Goal: Task Accomplishment & Management: Manage account settings

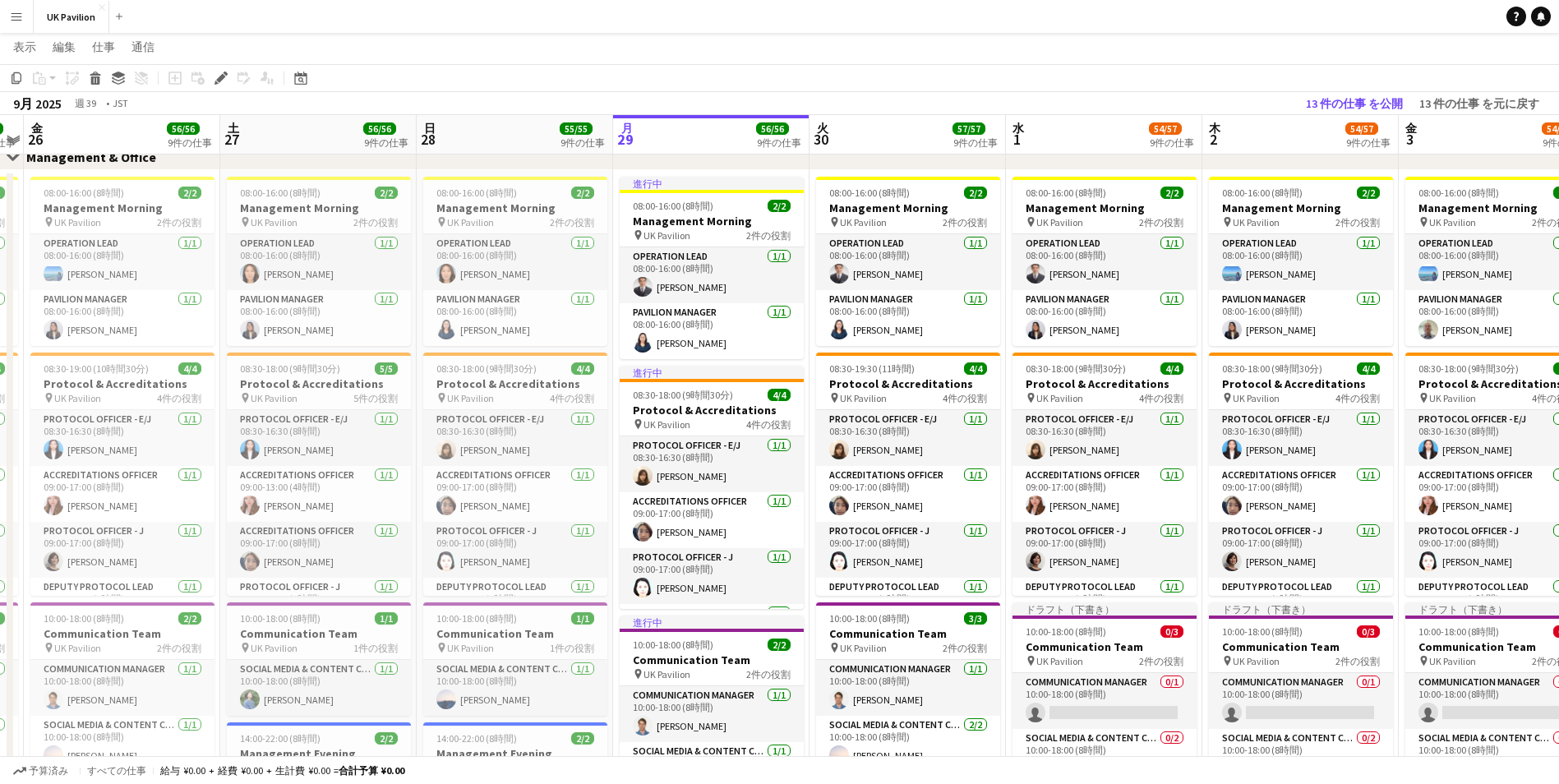
scroll to position [0, 531]
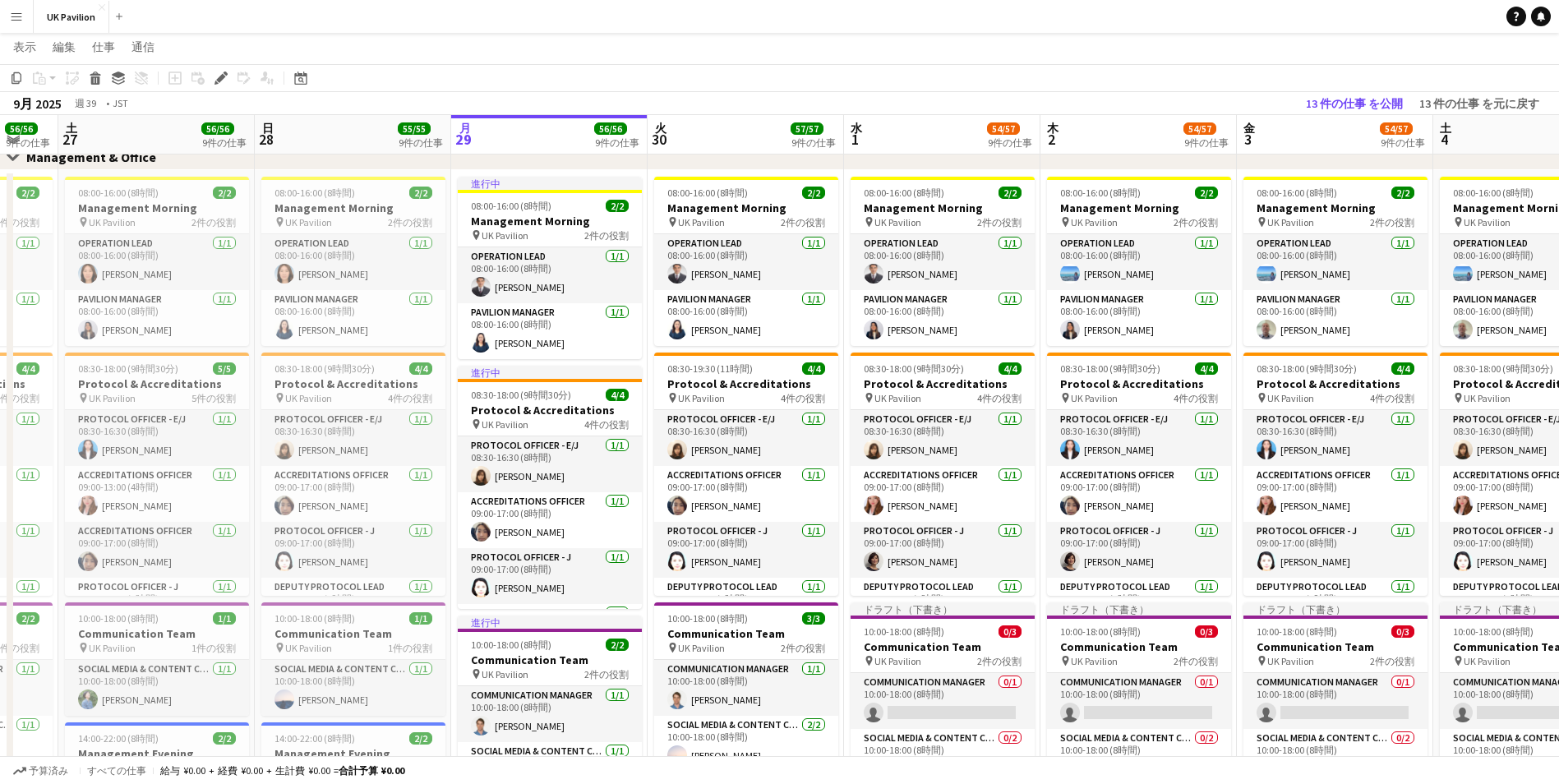
drag, startPoint x: 1062, startPoint y: 144, endPoint x: 864, endPoint y: 145, distance: 198.0
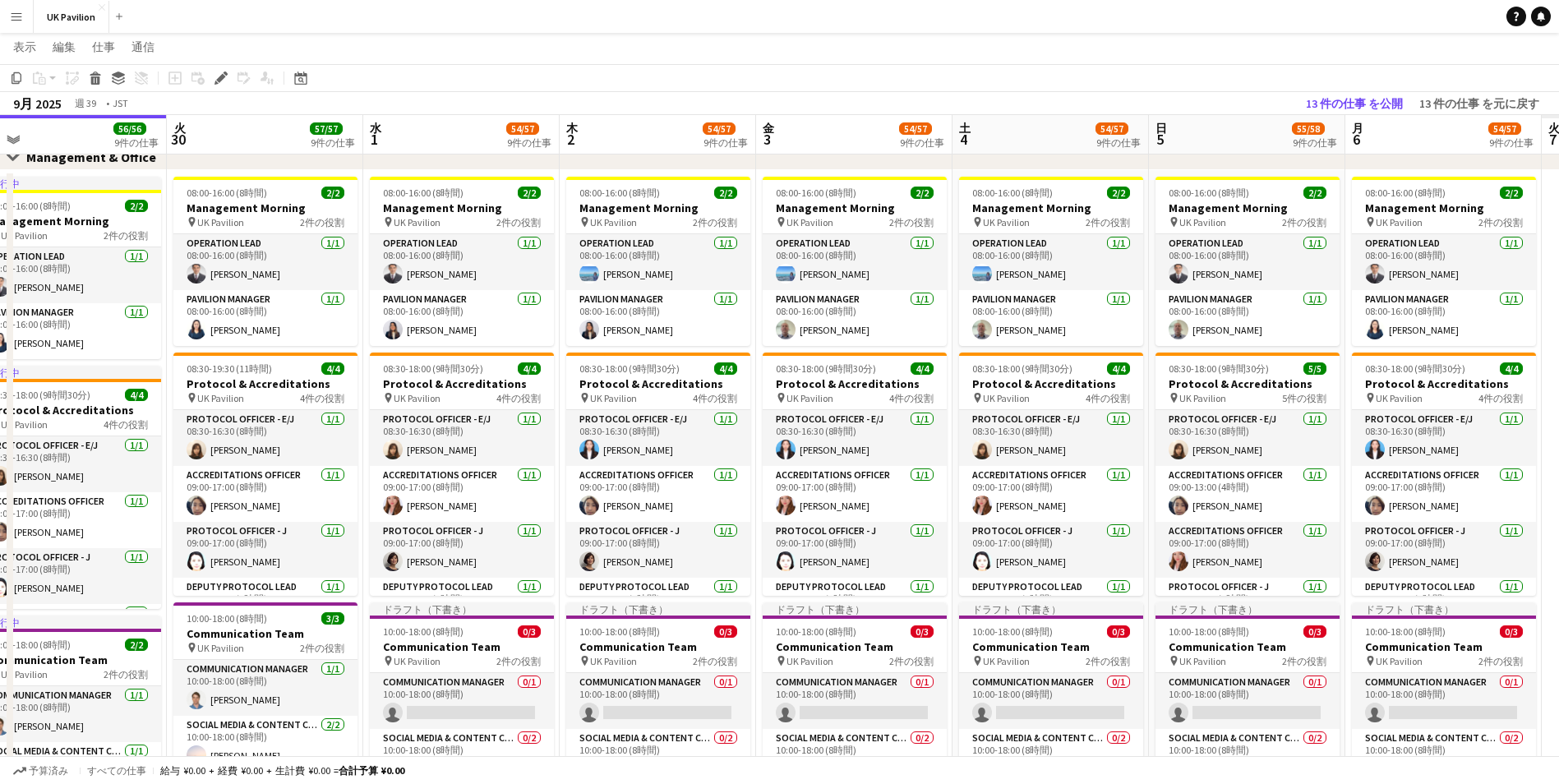
scroll to position [0, 527]
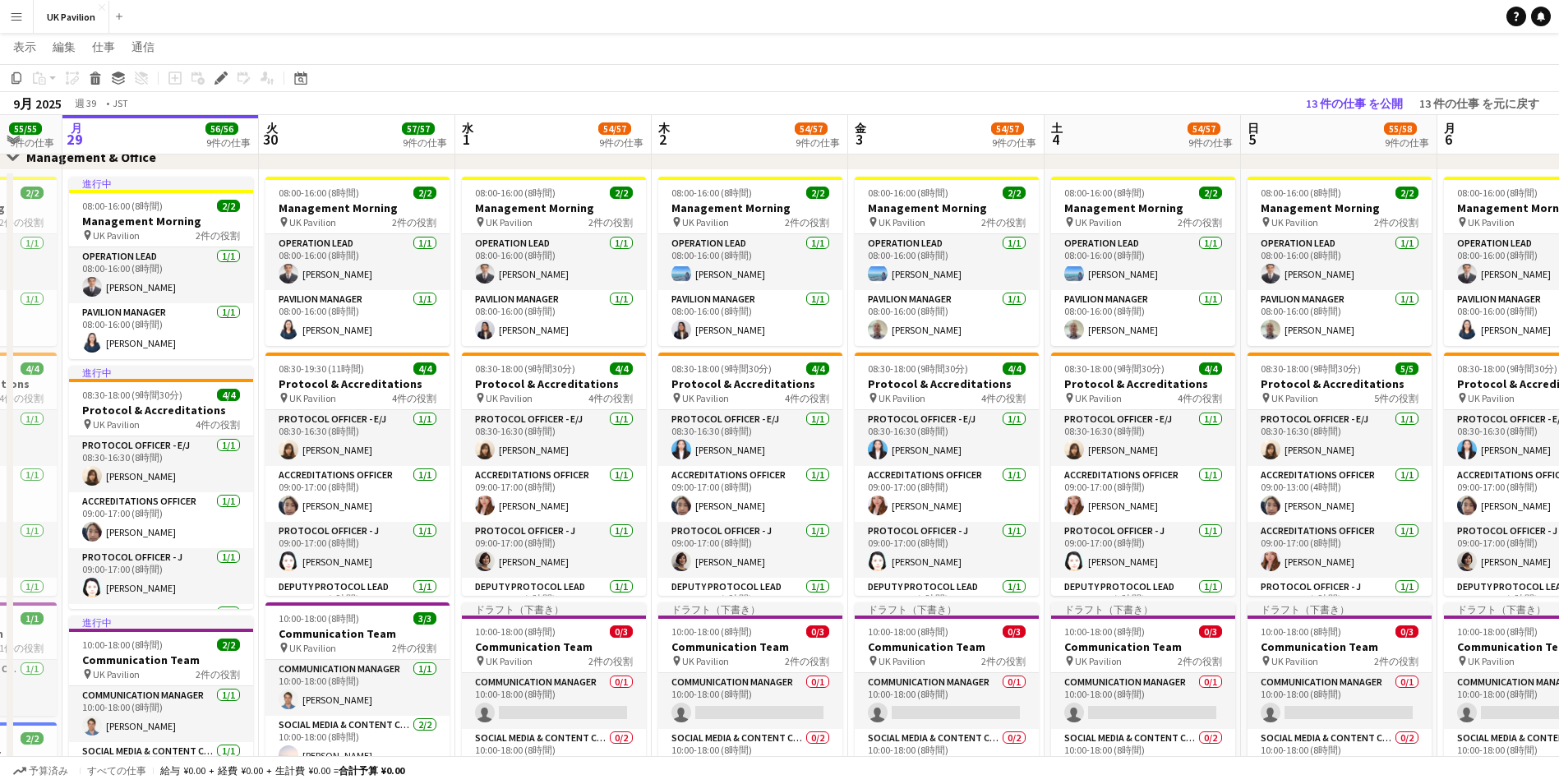
drag, startPoint x: 1044, startPoint y: 123, endPoint x: 716, endPoint y: 136, distance: 328.3
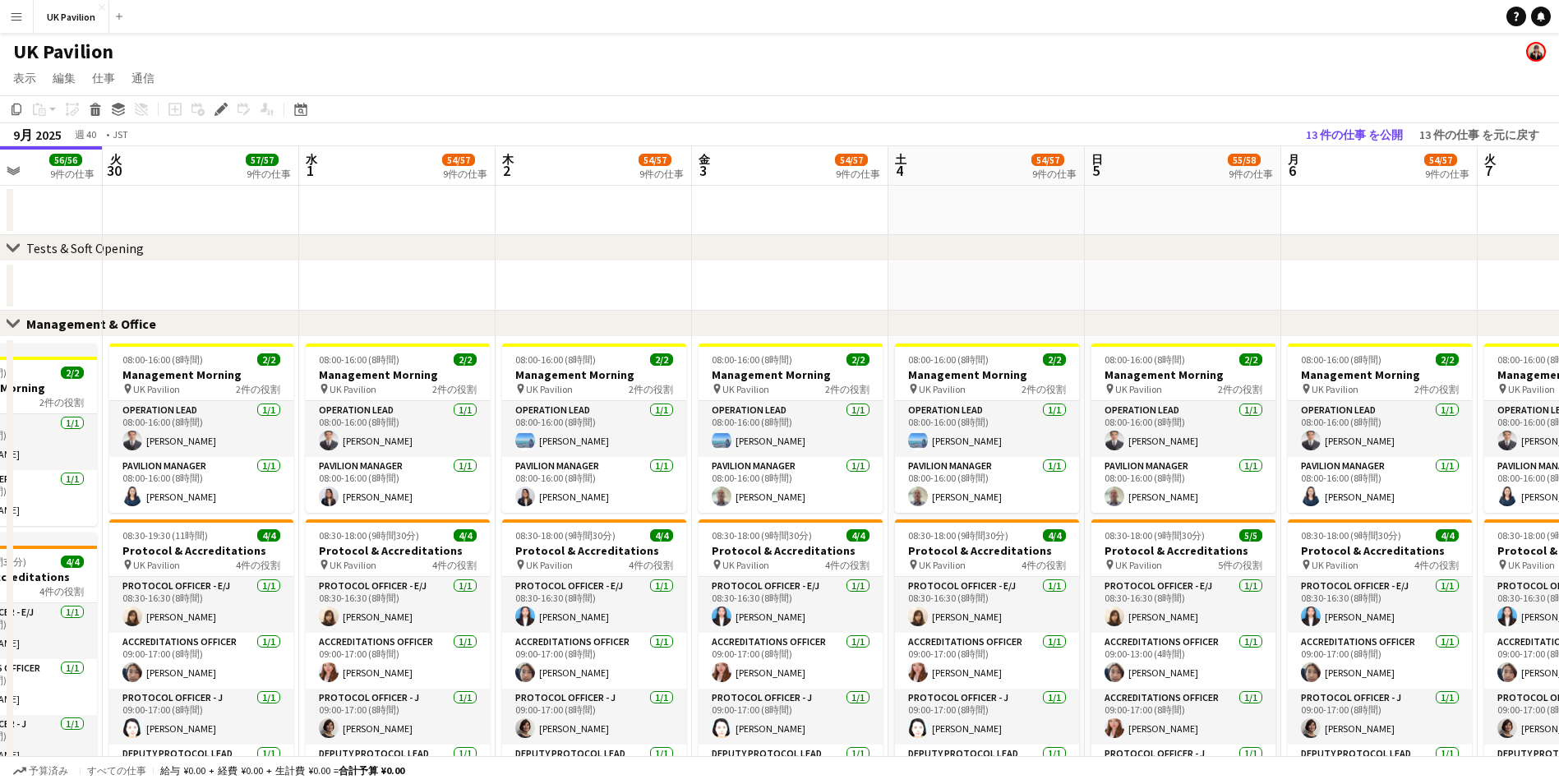
drag, startPoint x: 743, startPoint y: 168, endPoint x: 763, endPoint y: 181, distance: 23.9
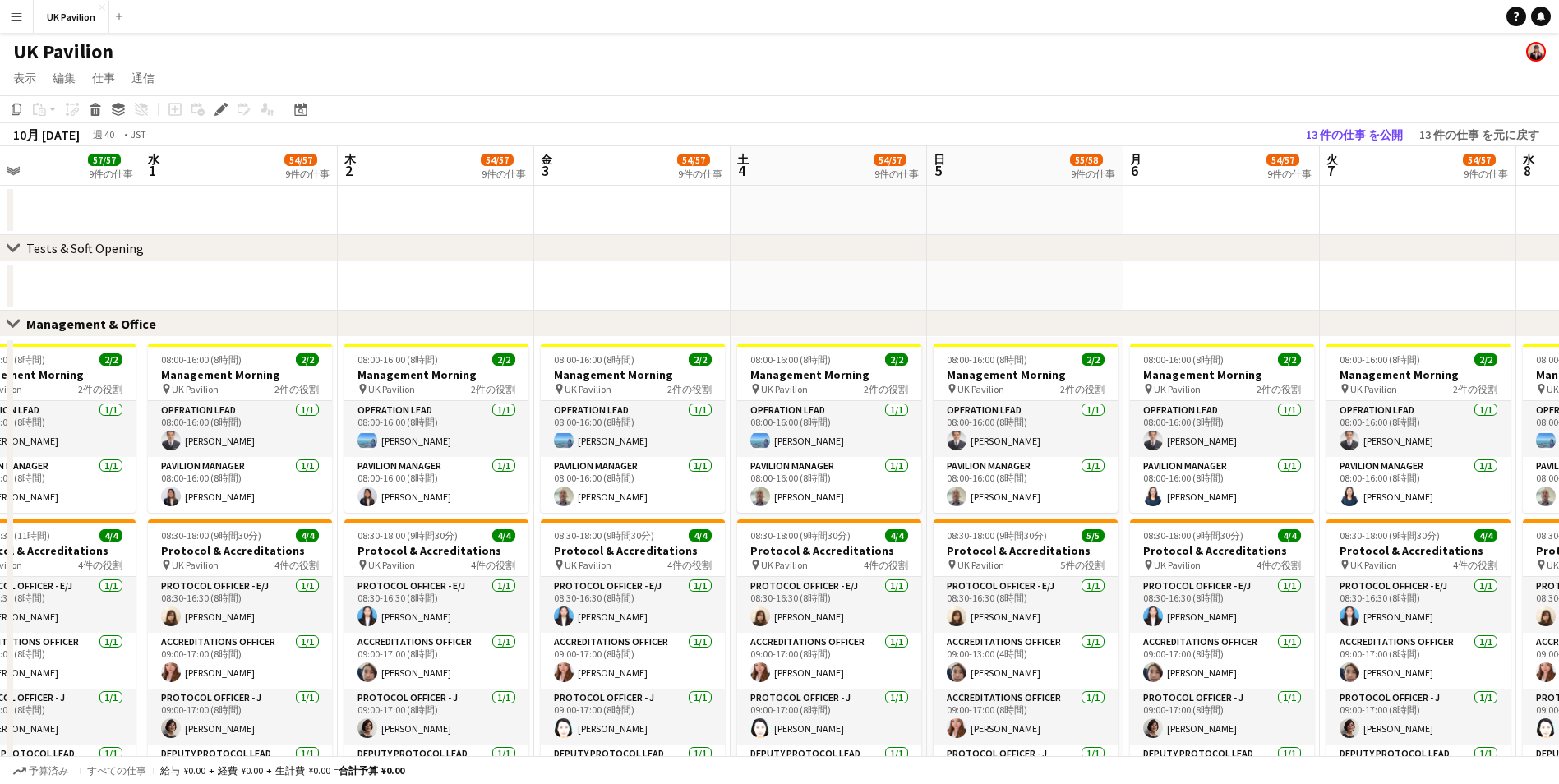
scroll to position [0, 646]
drag, startPoint x: 913, startPoint y: 168, endPoint x: 787, endPoint y: 168, distance: 126.0
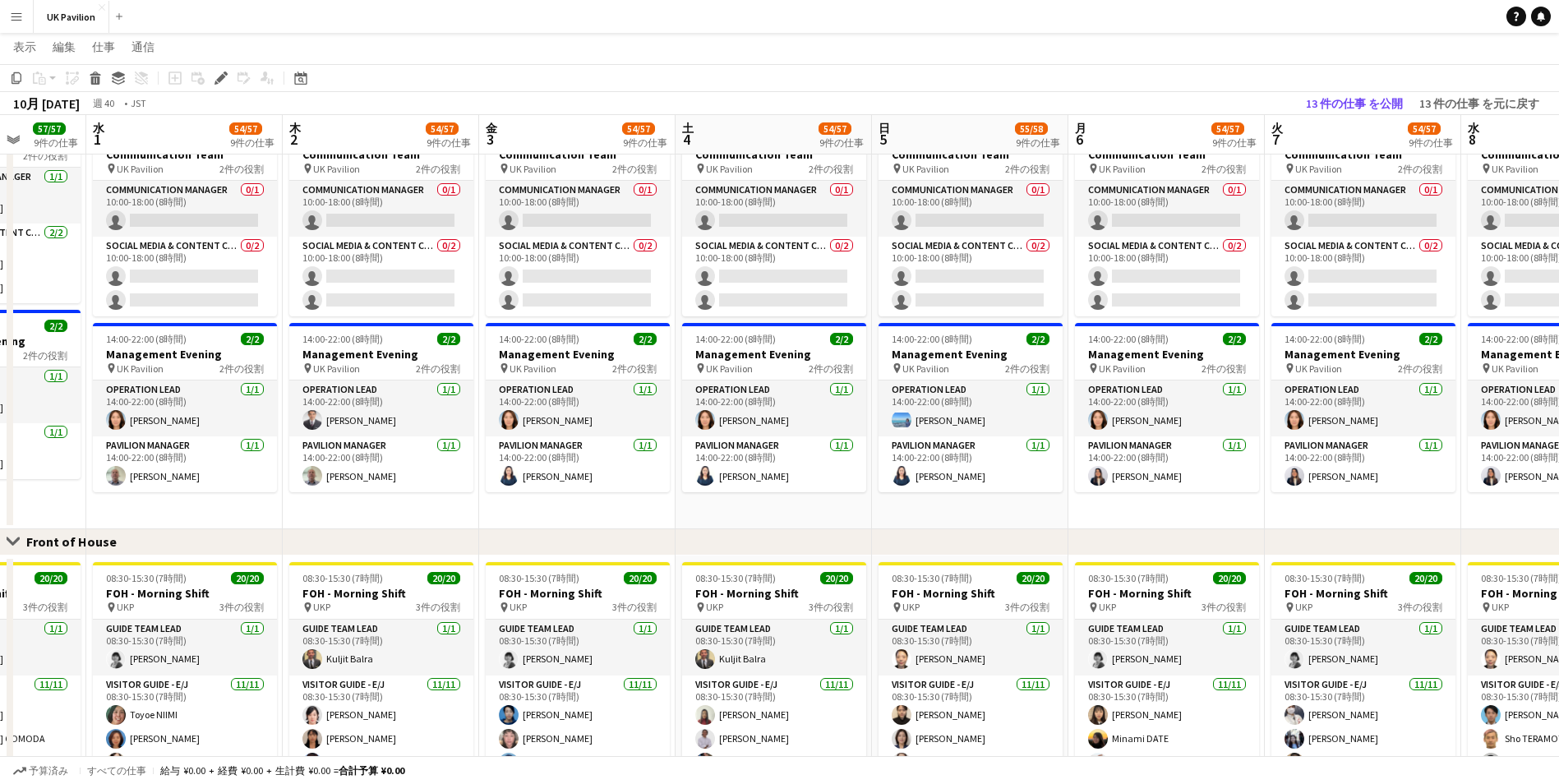
scroll to position [0, 505]
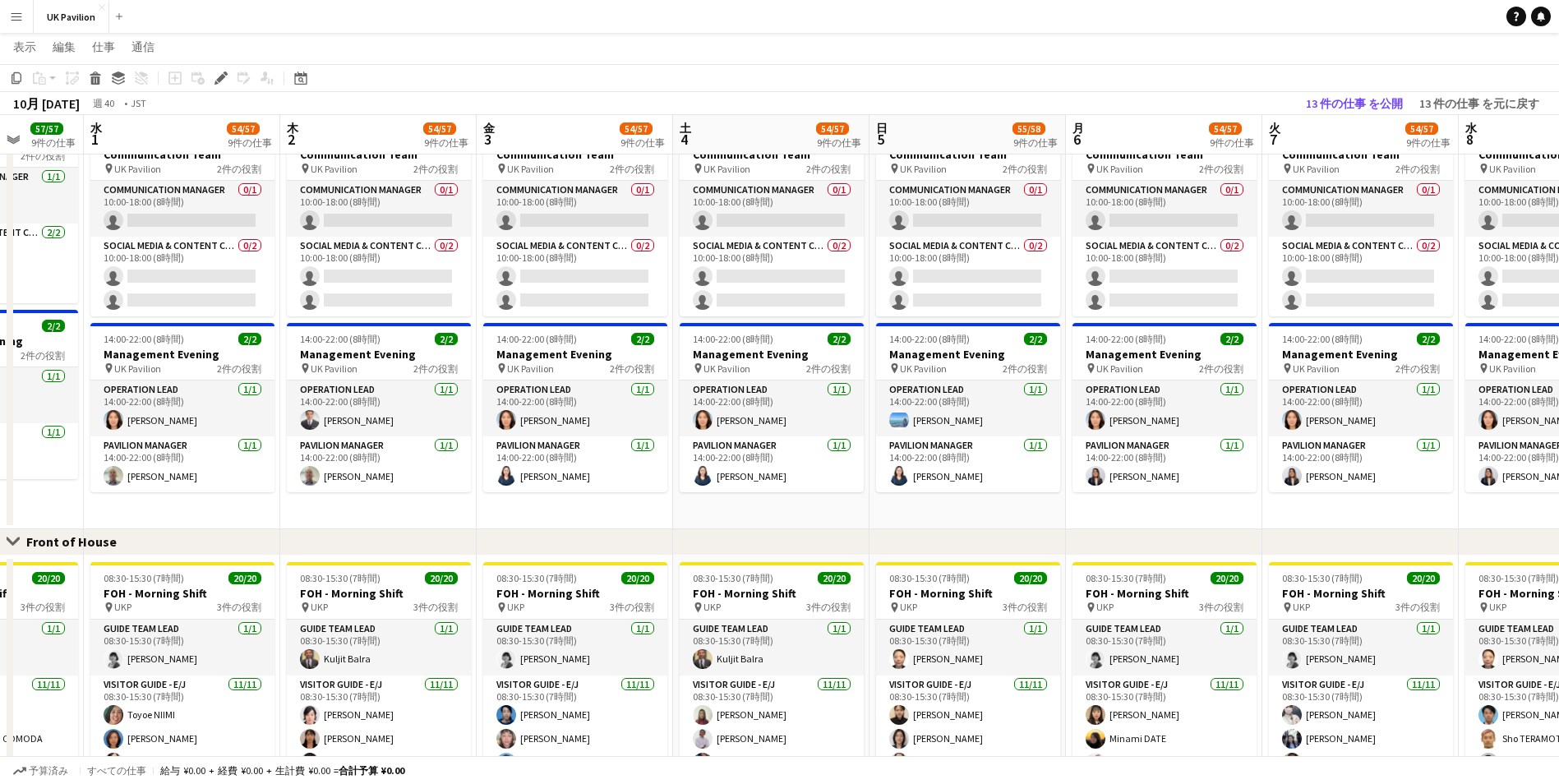
drag, startPoint x: 1056, startPoint y: 135, endPoint x: 1001, endPoint y: 131, distance: 55.1
click at [1001, 131] on app-calendar-viewport "日 28 55/55 9件の仕事 月 29 56/56 9件の仕事 火 30 57/57 9件の仕事 水 1 54/57 9件の仕事 木 2 54/57 9件…" at bounding box center [779, 493] width 1559 height 2171
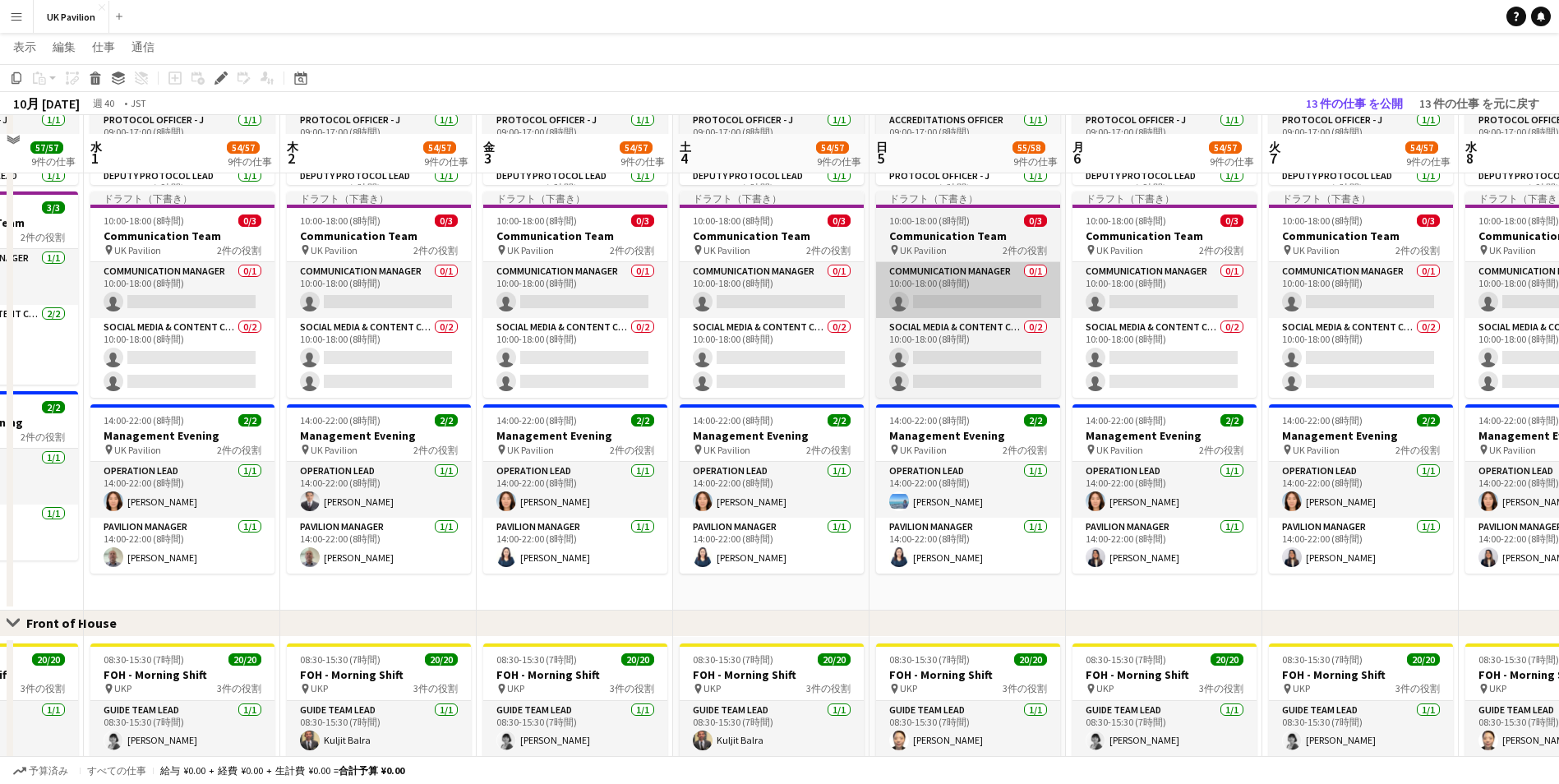
scroll to position [576, 0]
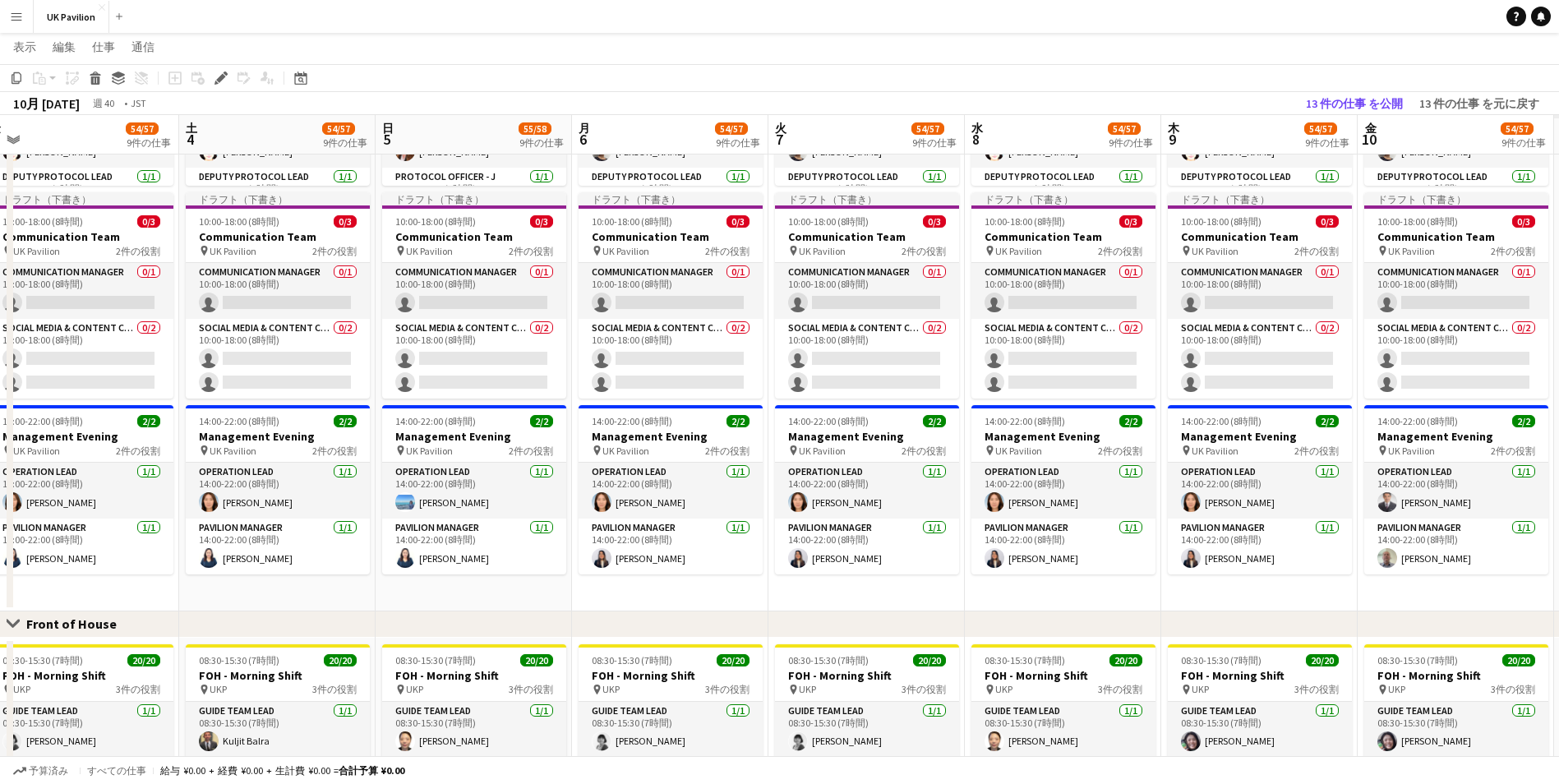
drag, startPoint x: 1094, startPoint y: 137, endPoint x: 533, endPoint y: 143, distance: 561.0
click at [533, 143] on app-calendar-viewport "火 30 57/57 9件の仕事 水 1 54/57 9件の仕事 木 2 54/57 9件の仕事 金 3 54/57 9件の仕事 土 4 54/57 9件の仕…" at bounding box center [779, 575] width 1559 height 2171
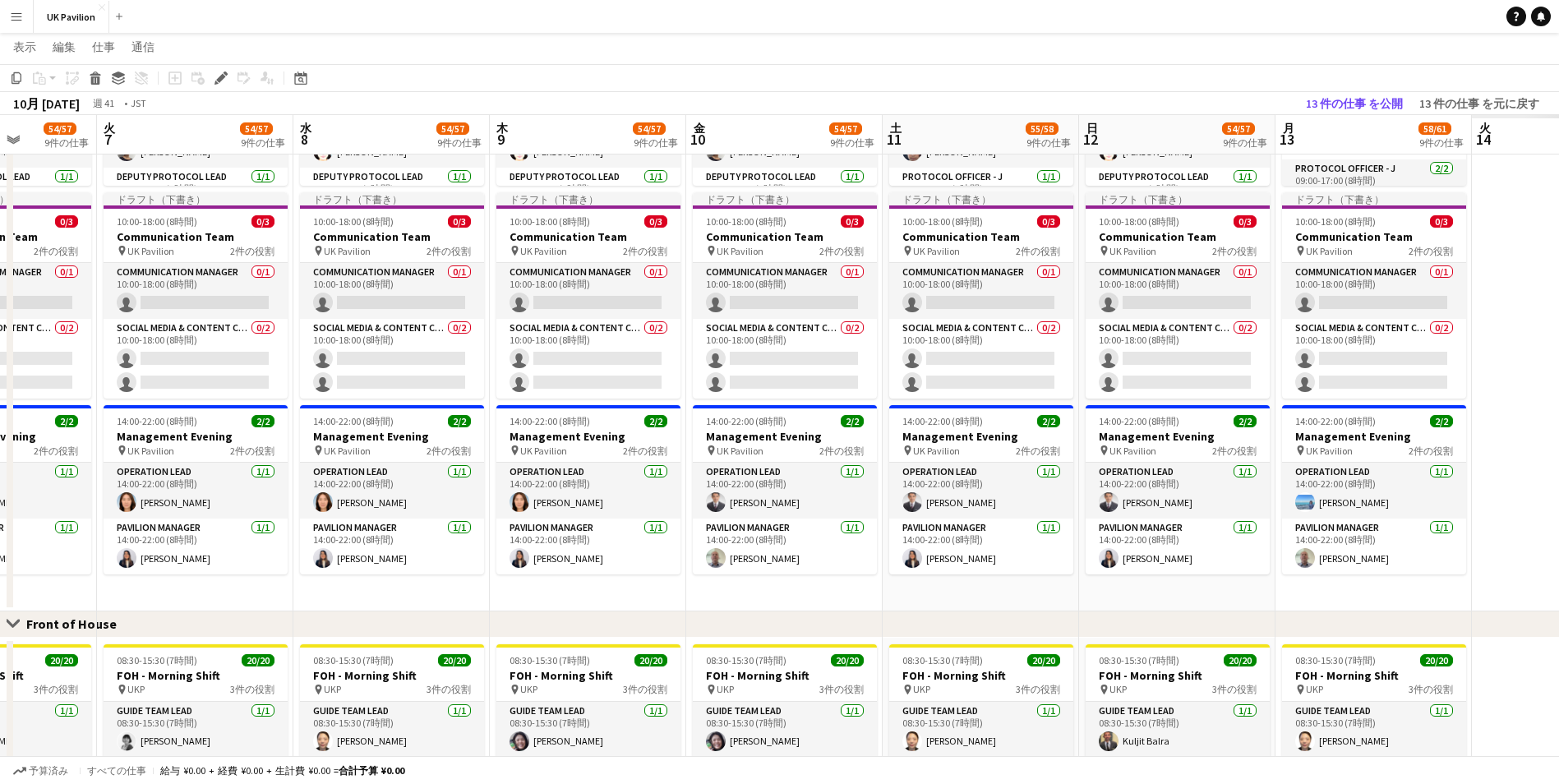
drag, startPoint x: 1148, startPoint y: 139, endPoint x: 585, endPoint y: 156, distance: 563.3
click at [585, 156] on app-calendar-viewport "金 3 54/57 9件の仕事 土 4 54/57 9件の仕事 日 5 55/58 9件の仕事 月 6 54/57 9件の仕事 火 7 54/57 9件の仕事…" at bounding box center [779, 575] width 1559 height 2171
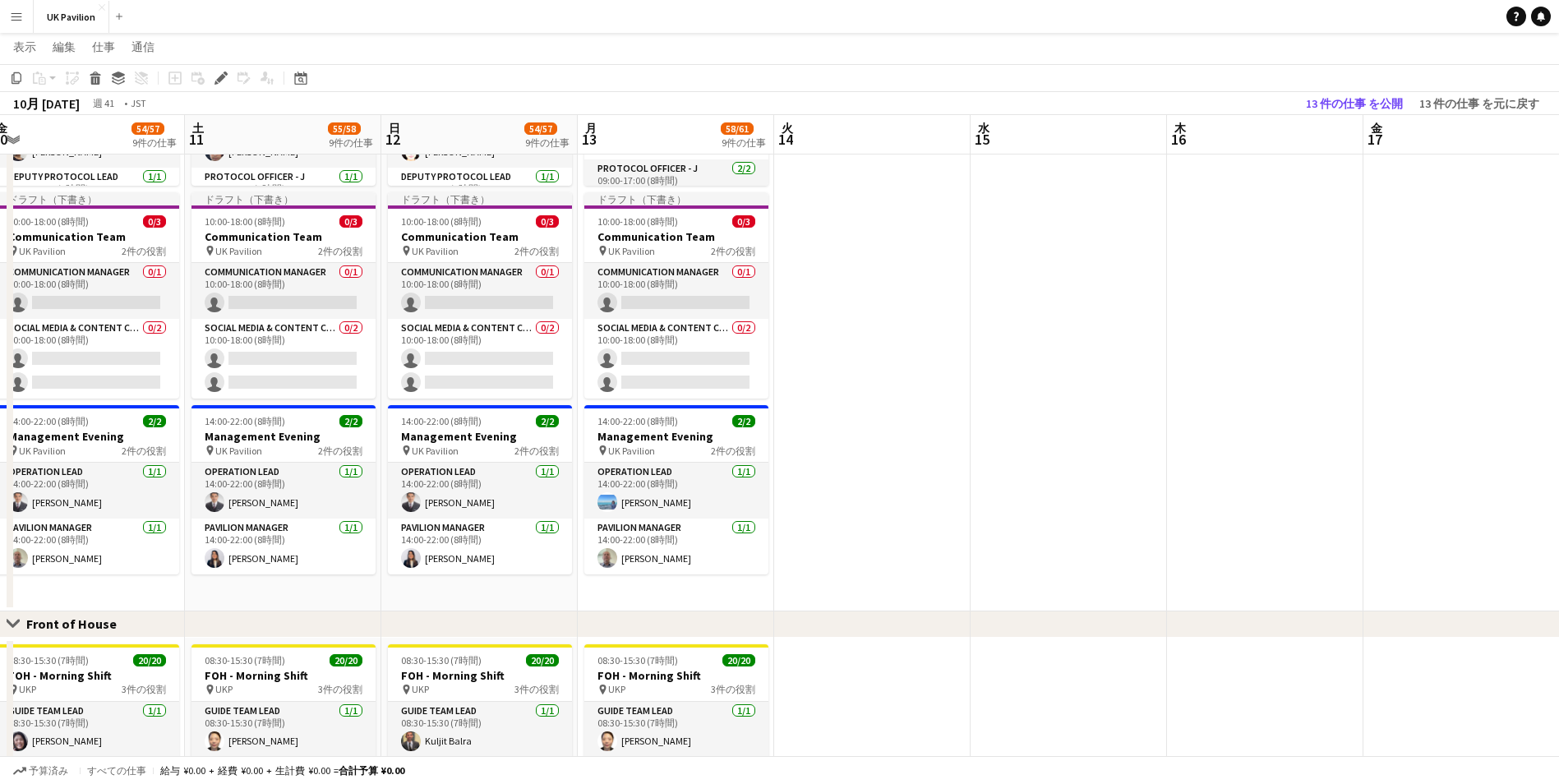
drag, startPoint x: 1275, startPoint y: 127, endPoint x: 618, endPoint y: 144, distance: 657.2
click at [618, 144] on app-calendar-viewport "火 7 54/57 9件の仕事 水 8 54/57 9件の仕事 木 9 54/57 9件の仕事 金 10 54/57 9件の仕事 土 11 55/58 9件の…" at bounding box center [779, 575] width 1559 height 2171
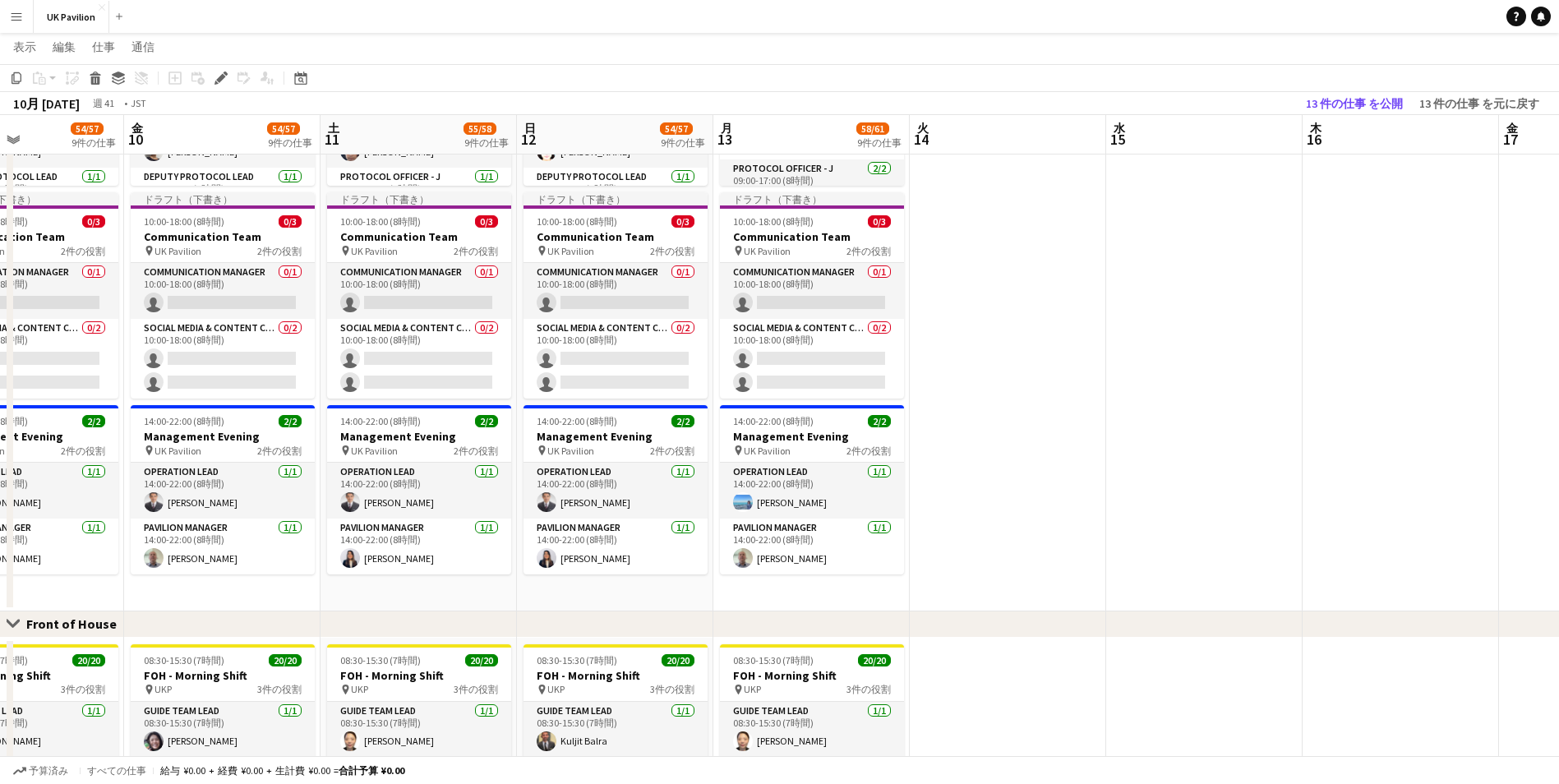
scroll to position [0, 386]
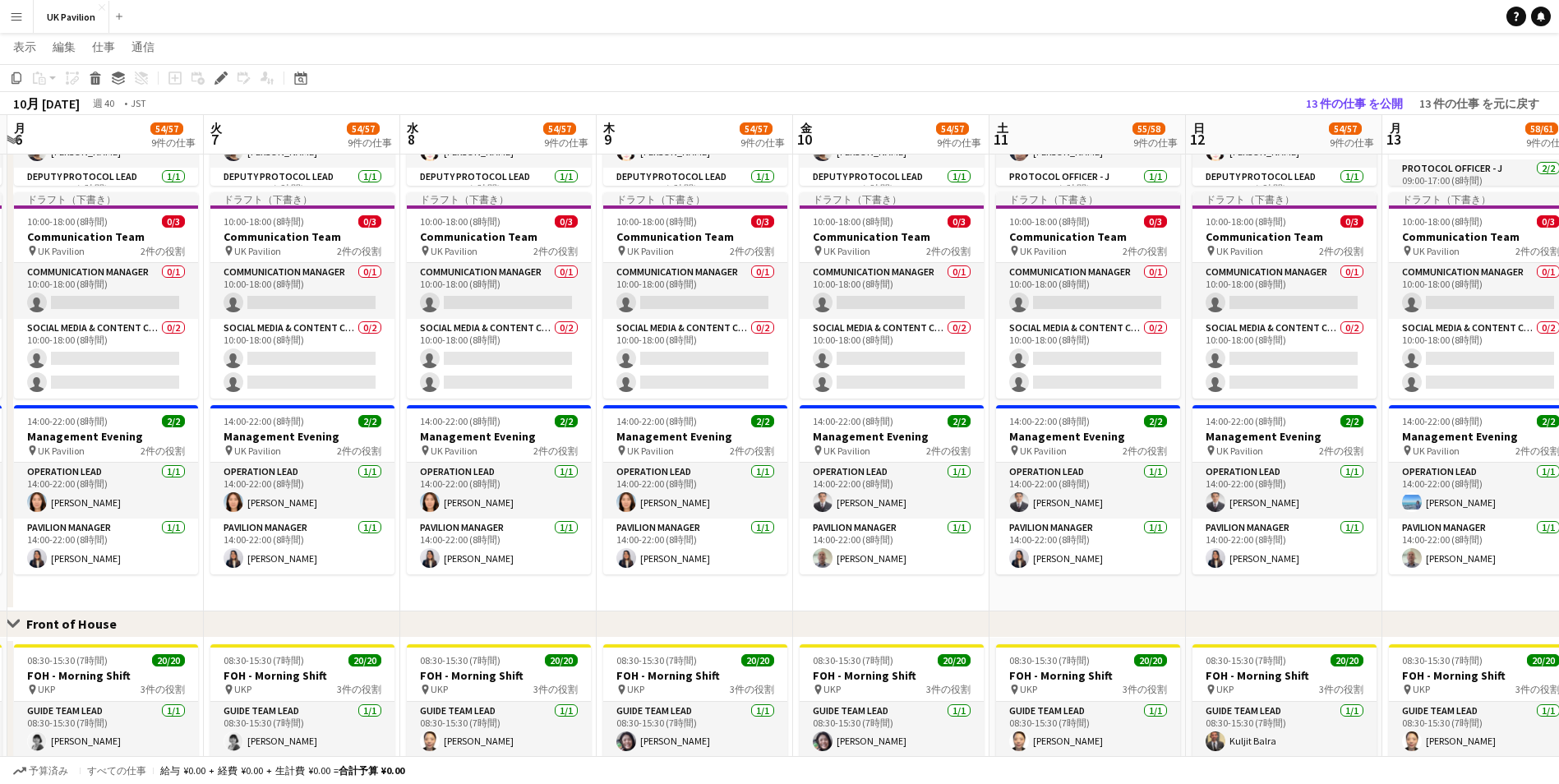
drag, startPoint x: 618, startPoint y: 144, endPoint x: 1422, endPoint y: 143, distance: 804.0
click at [1422, 143] on app-calendar-viewport "土 4 54/57 9件の仕事 日 5 55/58 9件の仕事 月 6 54/57 9件の仕事 火 7 54/57 9件の仕事 水 8 54/57 9件の仕事…" at bounding box center [779, 575] width 1559 height 2171
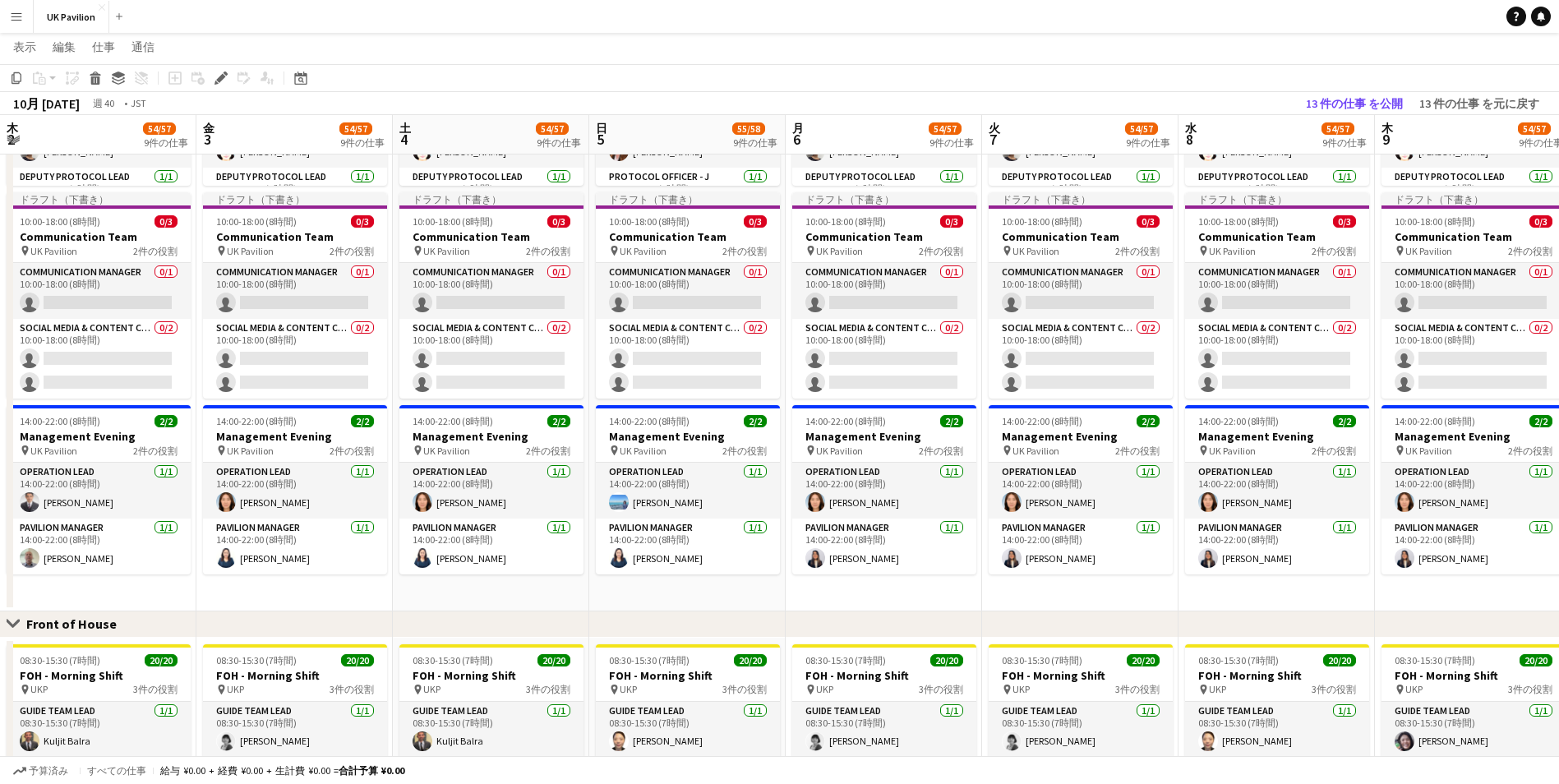
drag, startPoint x: 444, startPoint y: 137, endPoint x: 1574, endPoint y: 162, distance: 1130.3
click at [1558, 162] on html "メニュー ボード ボード ボード すべての仕事 ステータス 労働者 労働者 私の人材 採用 通信 通信 支払い 支払い 承認 支払い レポート プラットフォー…" at bounding box center [779, 556] width 1559 height 2264
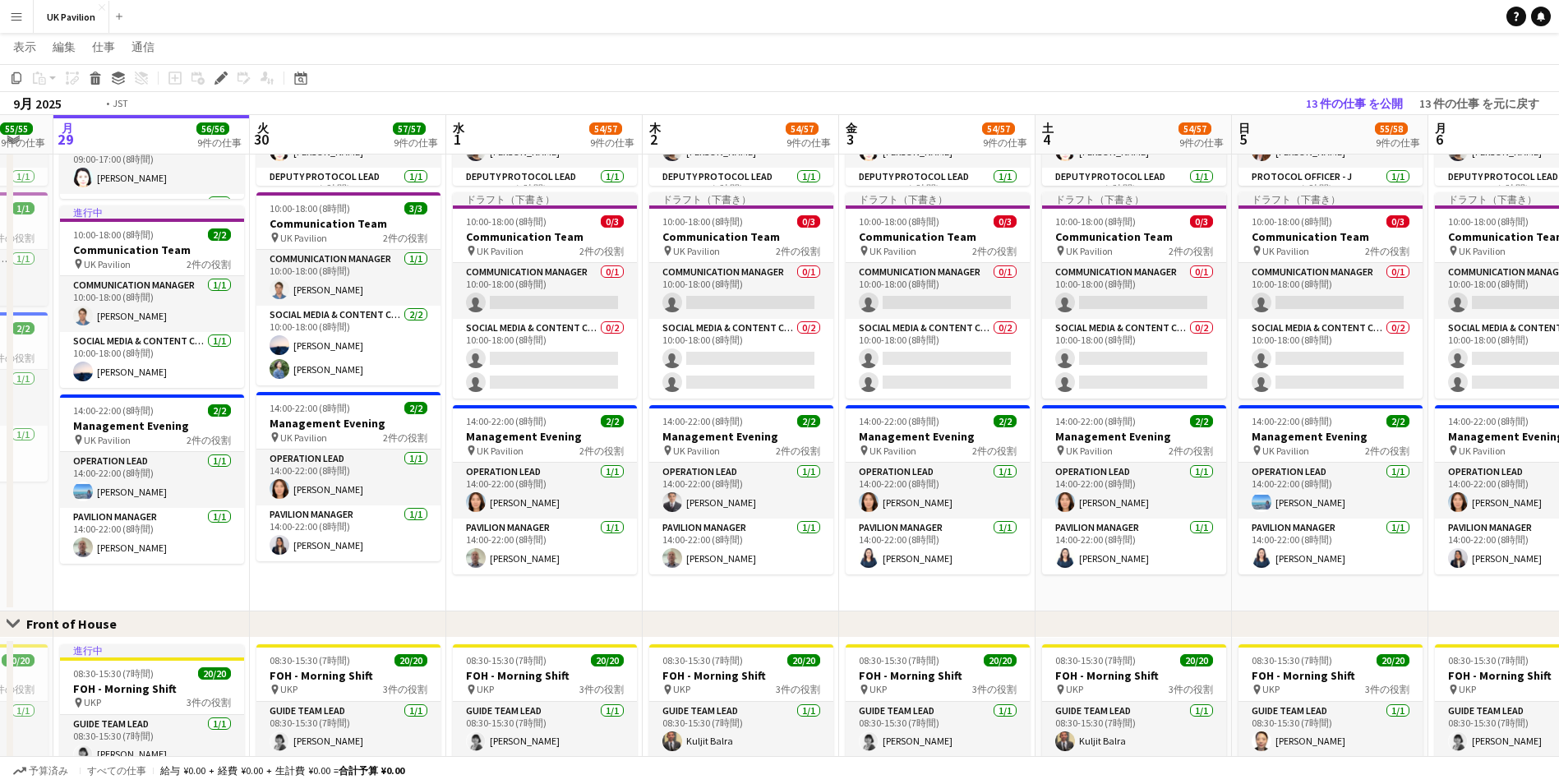
drag, startPoint x: 431, startPoint y: 130, endPoint x: 1467, endPoint y: 149, distance: 1036.2
click at [1467, 149] on app-calendar-viewport "土 27 56/56 9件の仕事 日 28 55/55 9件の仕事 月 29 56/56 9件の仕事 火 30 57/57 9件の仕事 水 1 54/57 9…" at bounding box center [779, 575] width 1559 height 2171
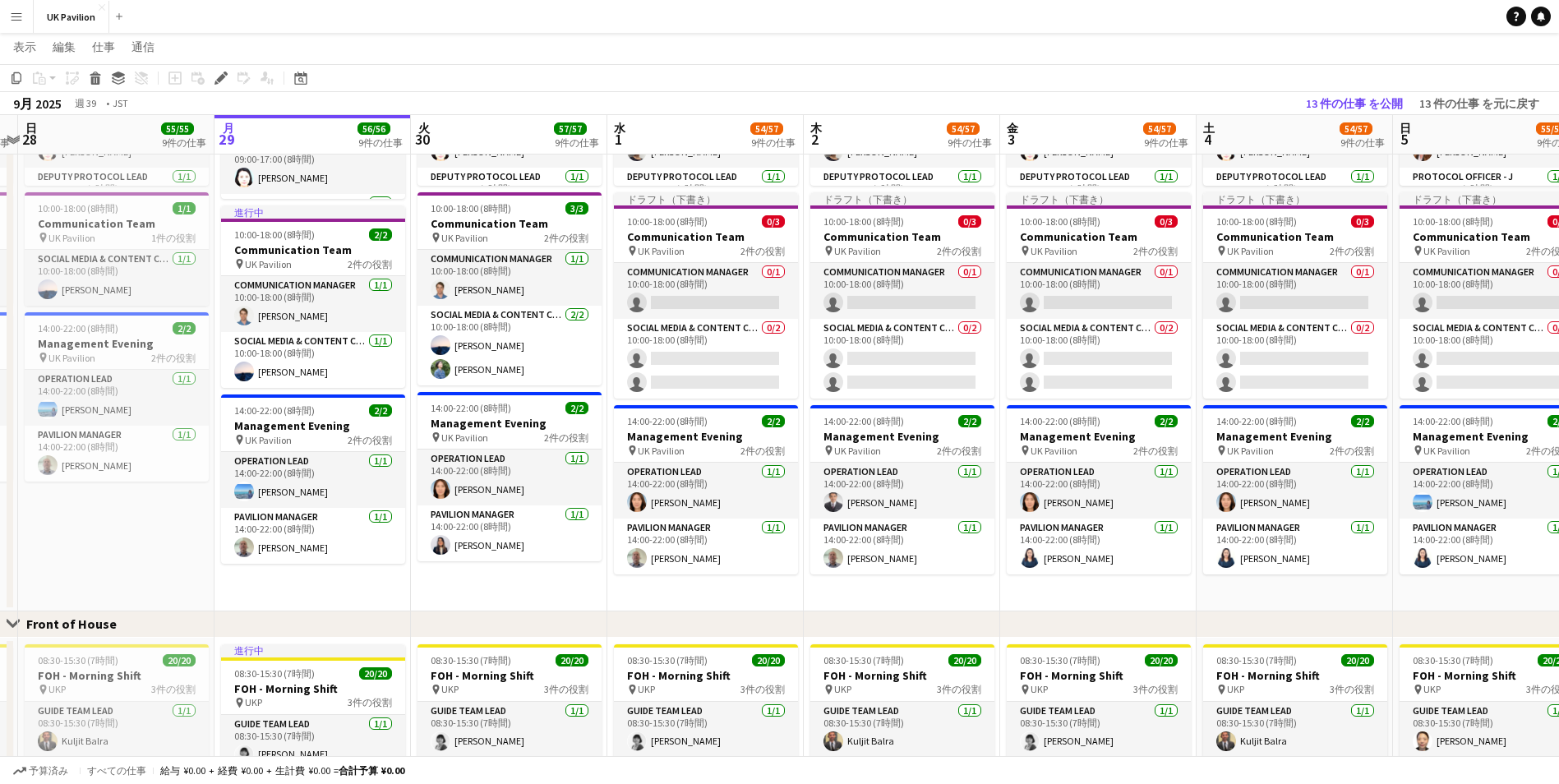
scroll to position [0, 584]
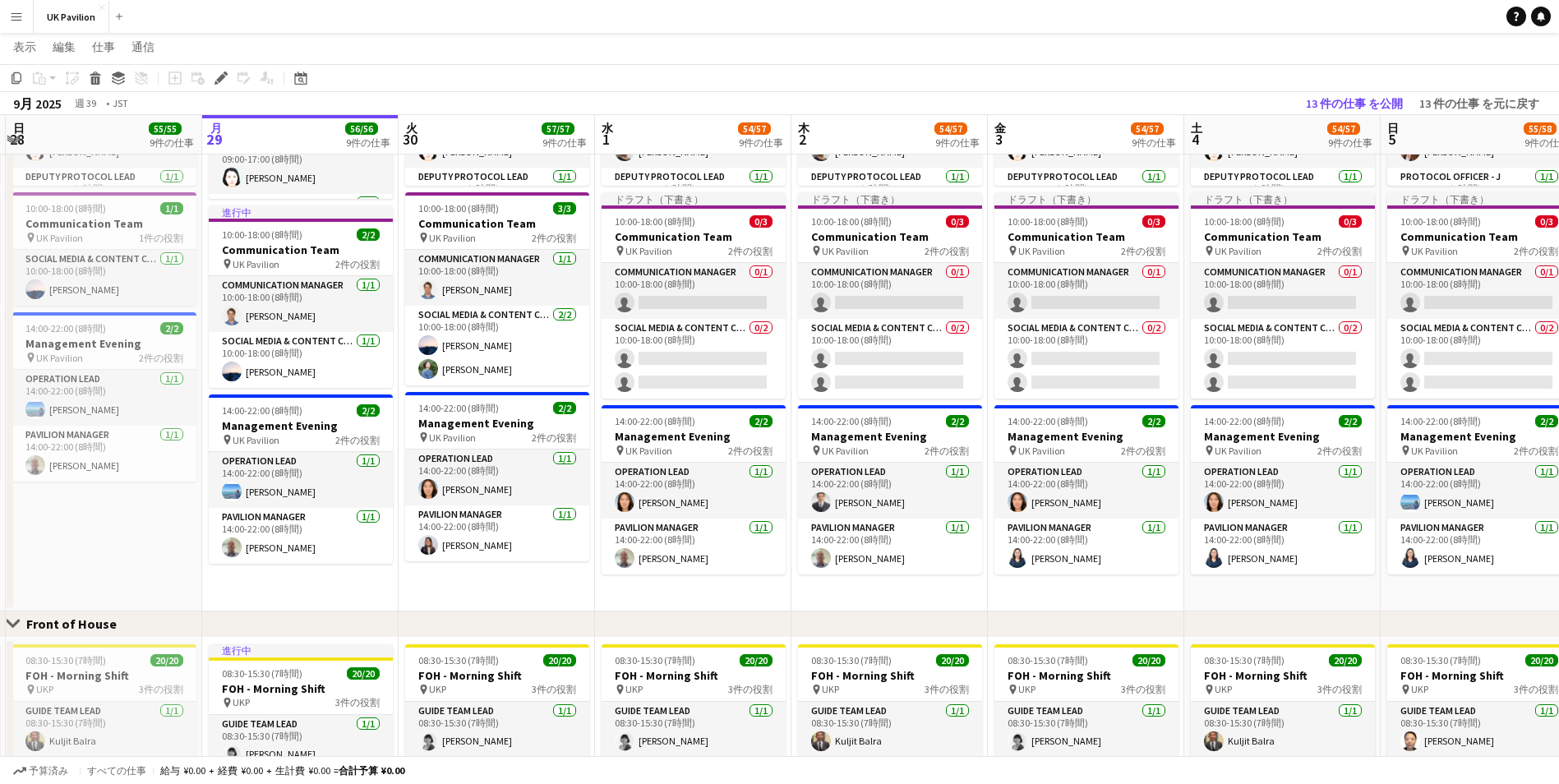
drag, startPoint x: 818, startPoint y: 125, endPoint x: 651, endPoint y: 123, distance: 167.0
click at [651, 123] on app-calendar-viewport "木 25 57/57 9件の仕事 金 26 56/56 9件の仕事 土 27 56/56 9件の仕事 日 28 55/55 9件の仕事 月 29 56/56 …" at bounding box center [779, 575] width 1559 height 2171
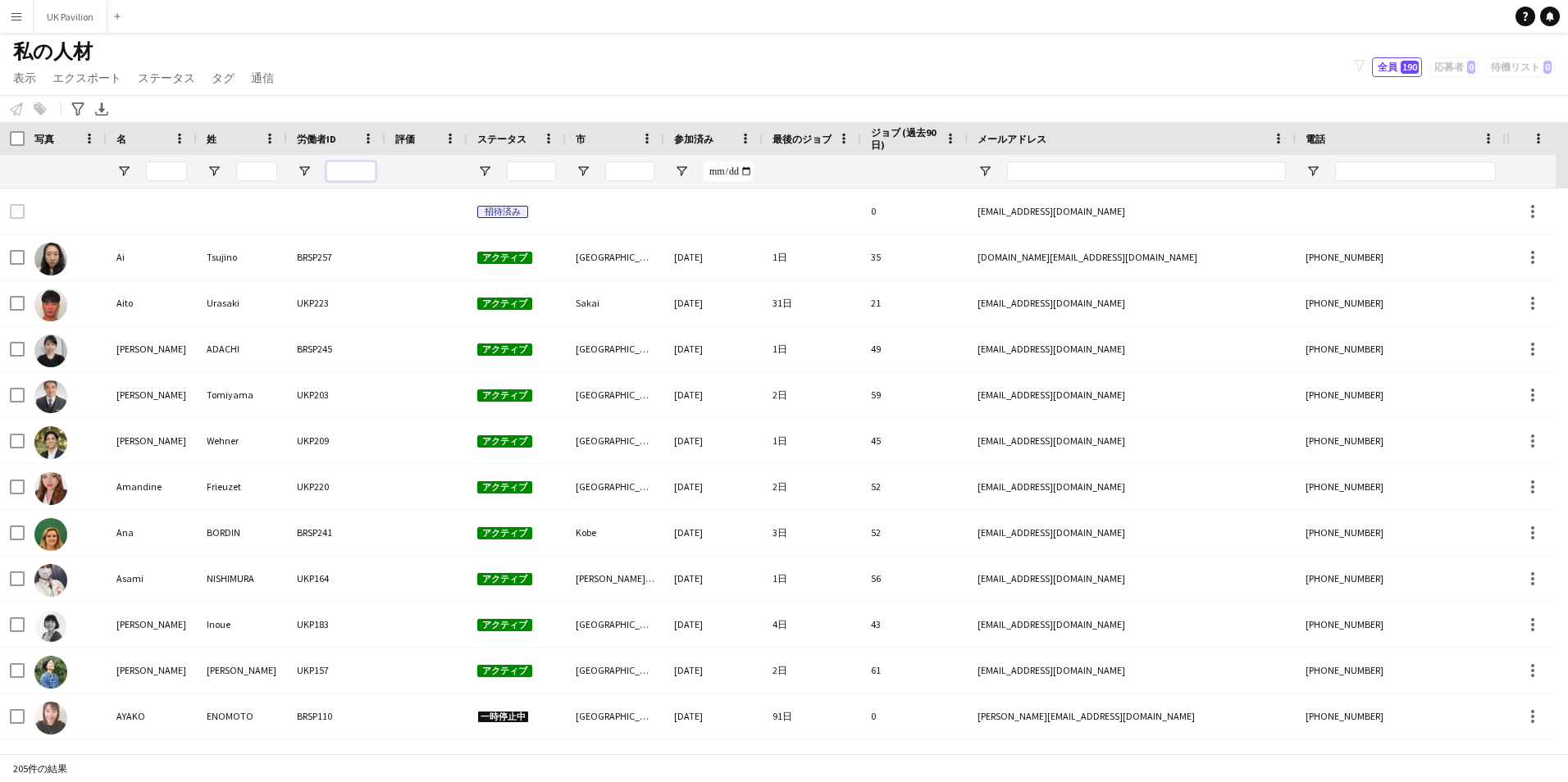
click at [353, 172] on input "労働者ID フィルター入力" at bounding box center [351, 171] width 50 height 20
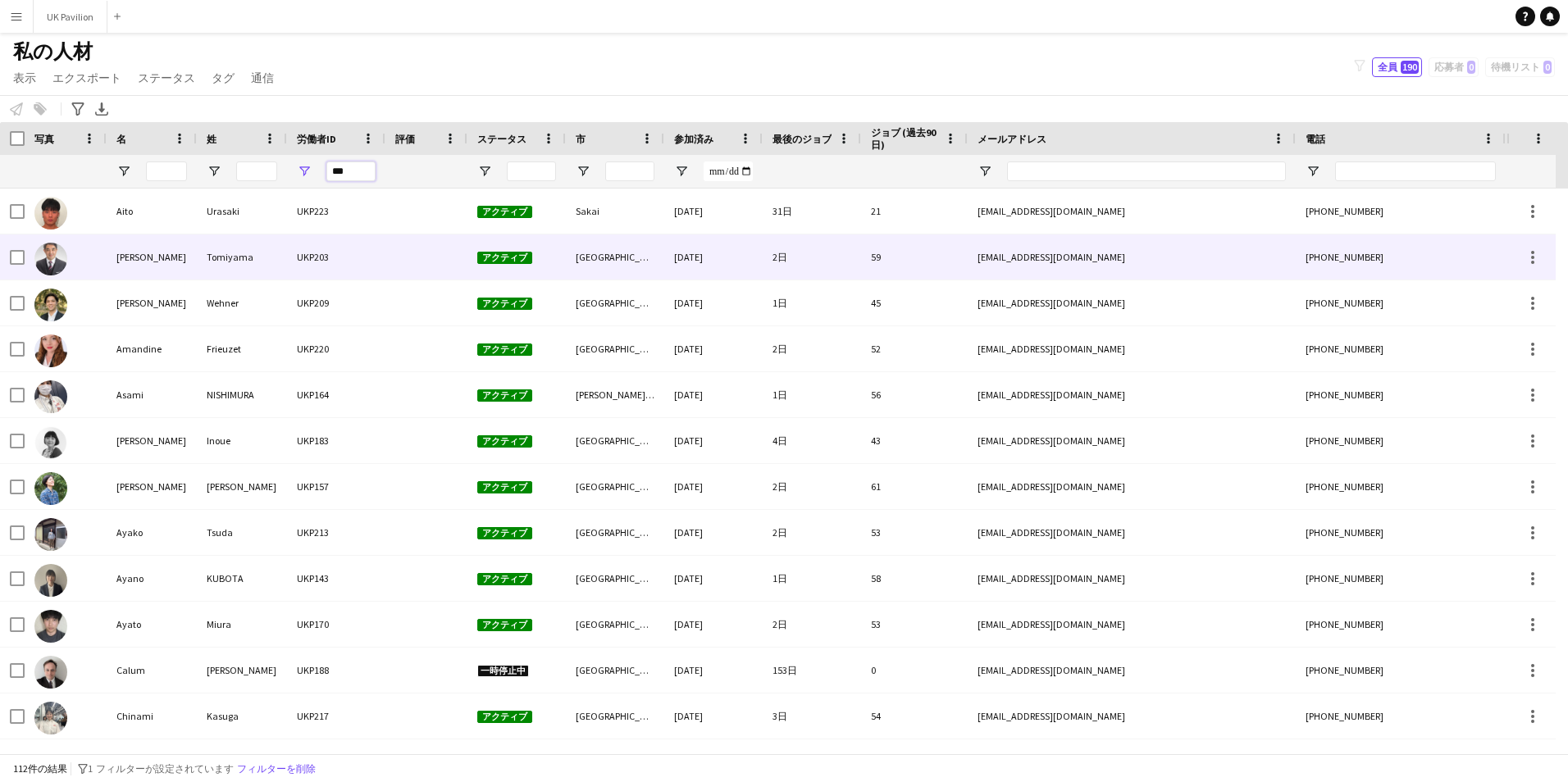
type input "***"
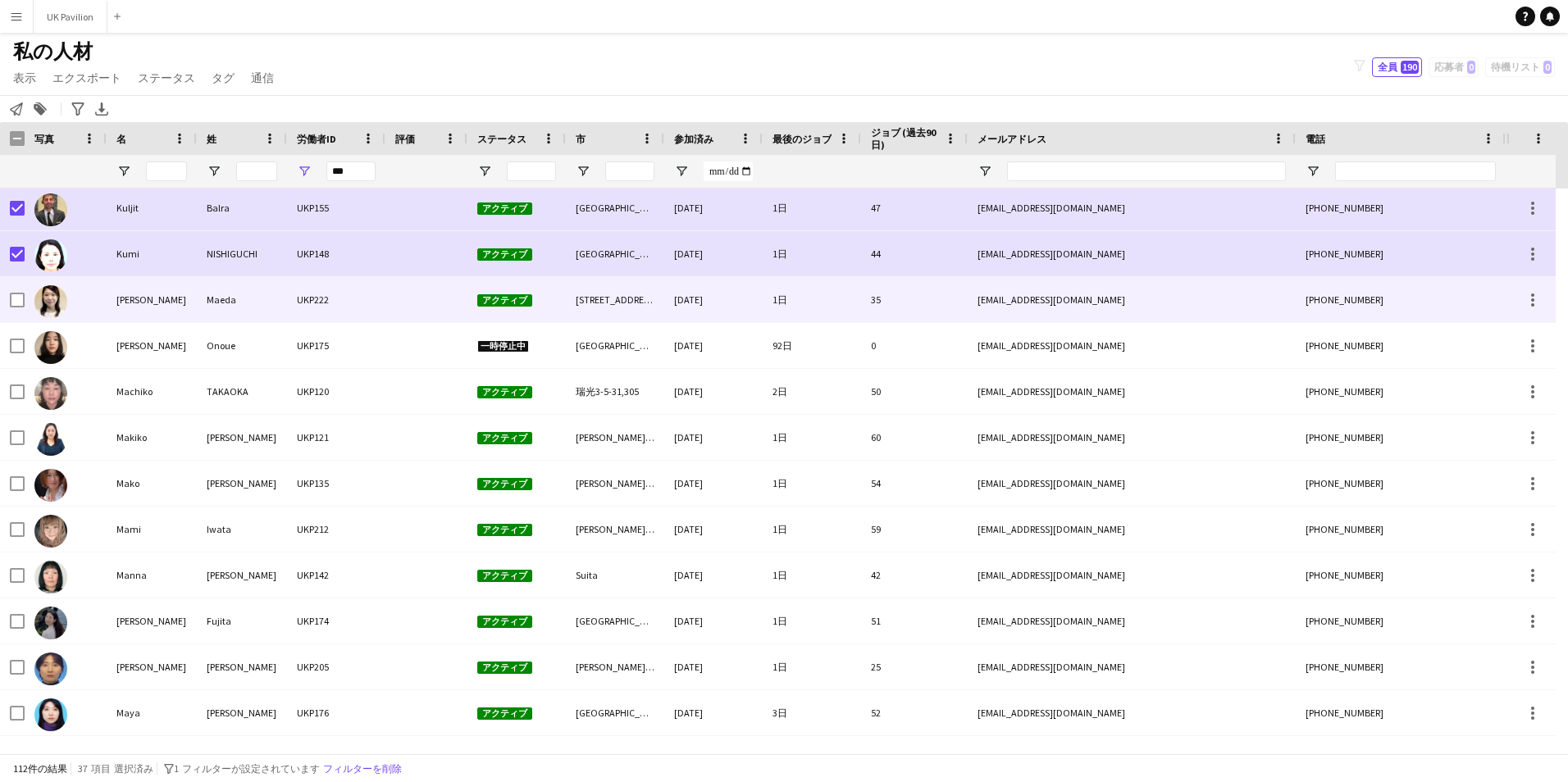
click at [17, 294] on div at bounding box center [17, 299] width 15 height 46
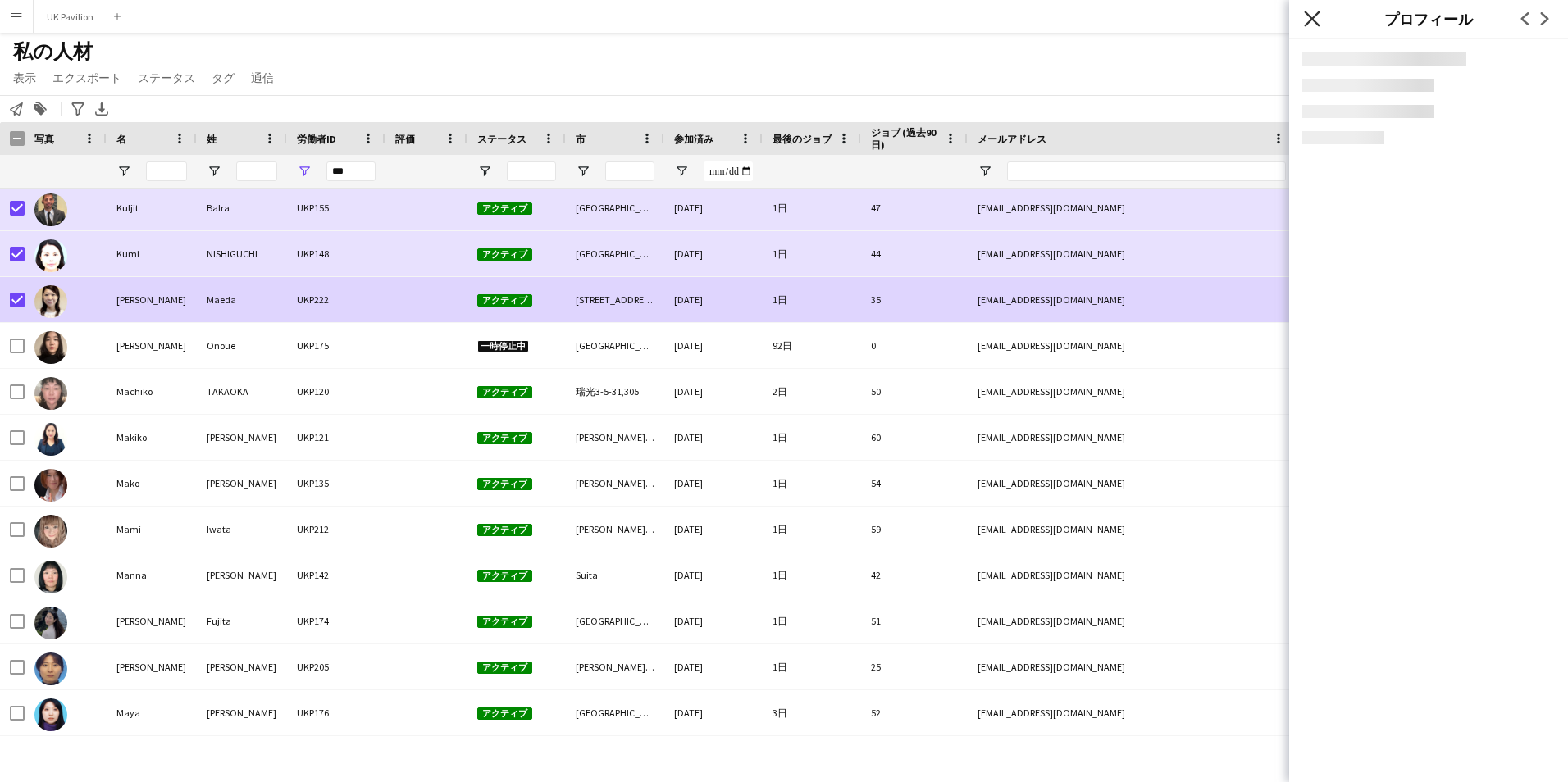
click at [1317, 18] on icon "ポップインを閉じる" at bounding box center [1311, 18] width 16 height 16
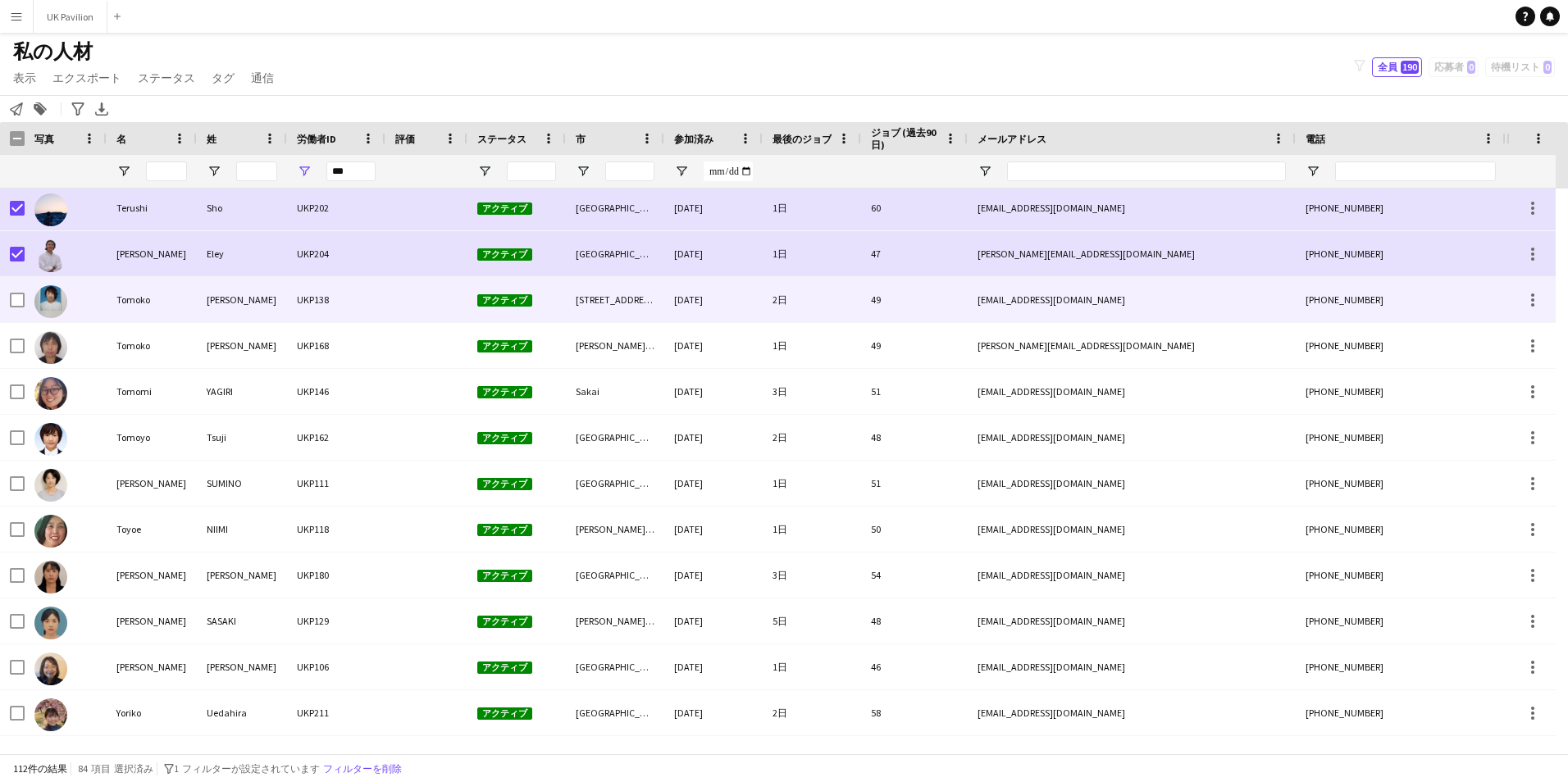
click at [9, 305] on div at bounding box center [12, 299] width 24 height 45
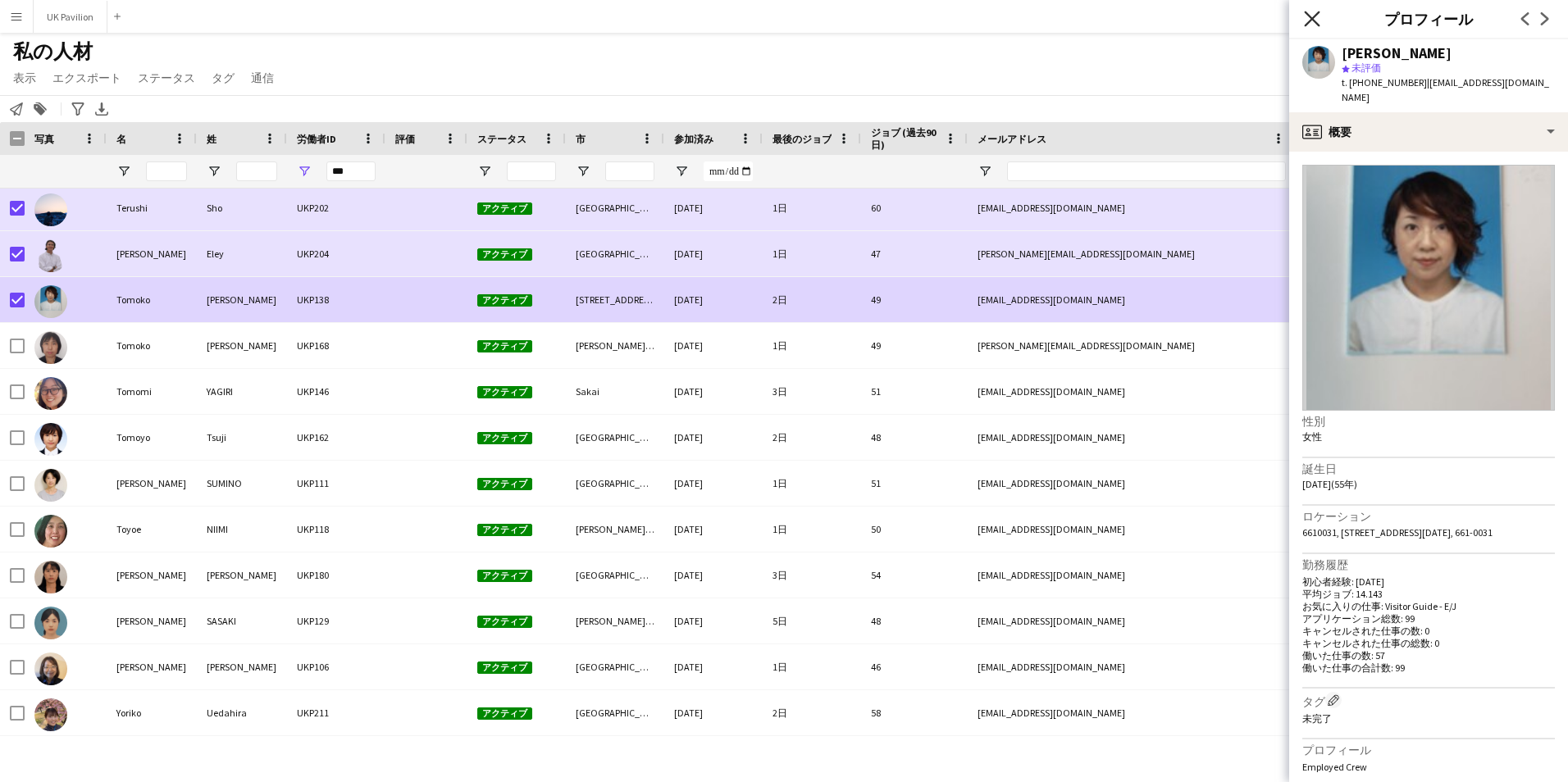
click at [1312, 16] on icon "ポップインを閉じる" at bounding box center [1311, 18] width 16 height 16
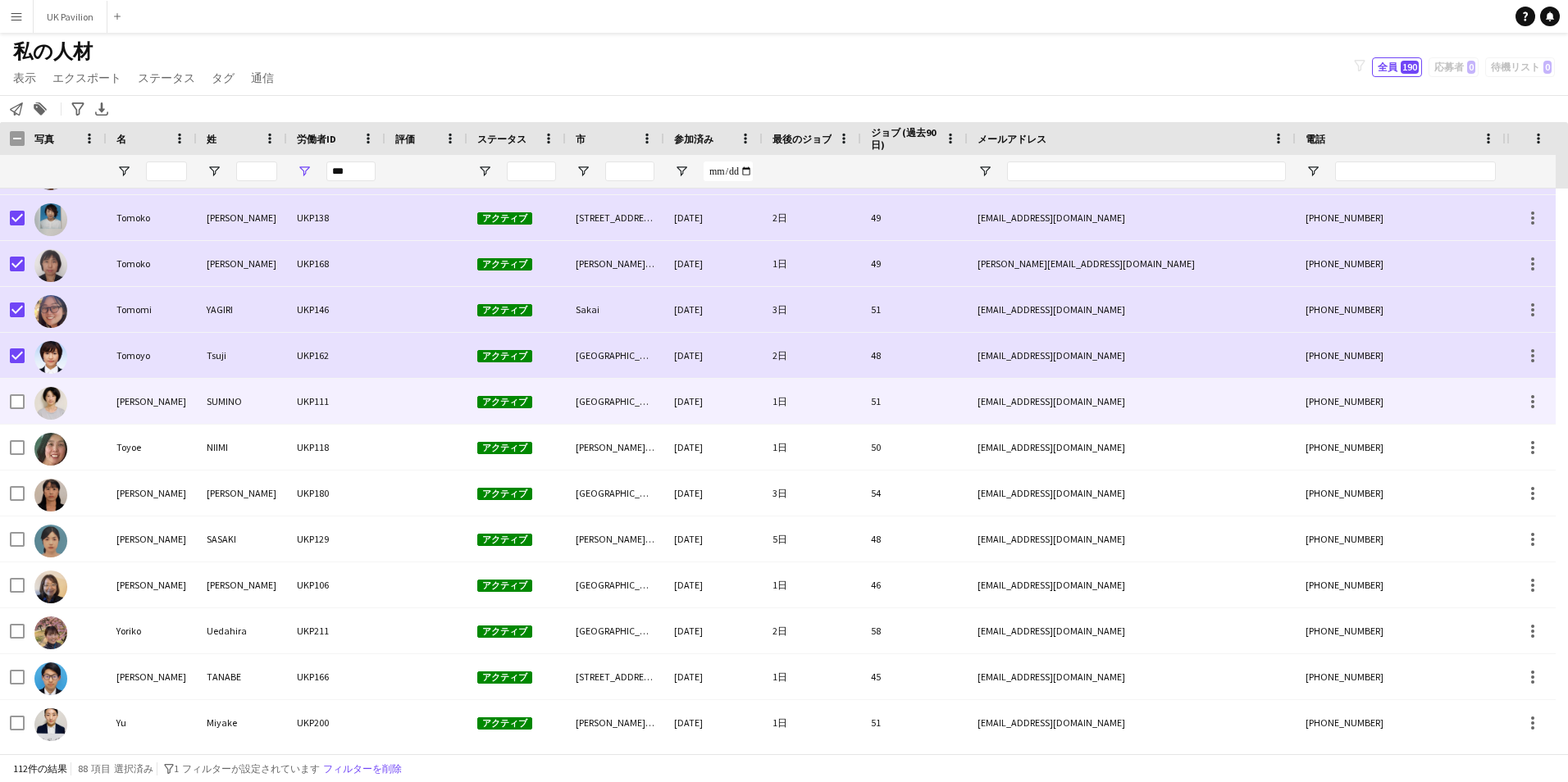
click at [24, 404] on div at bounding box center [65, 401] width 82 height 45
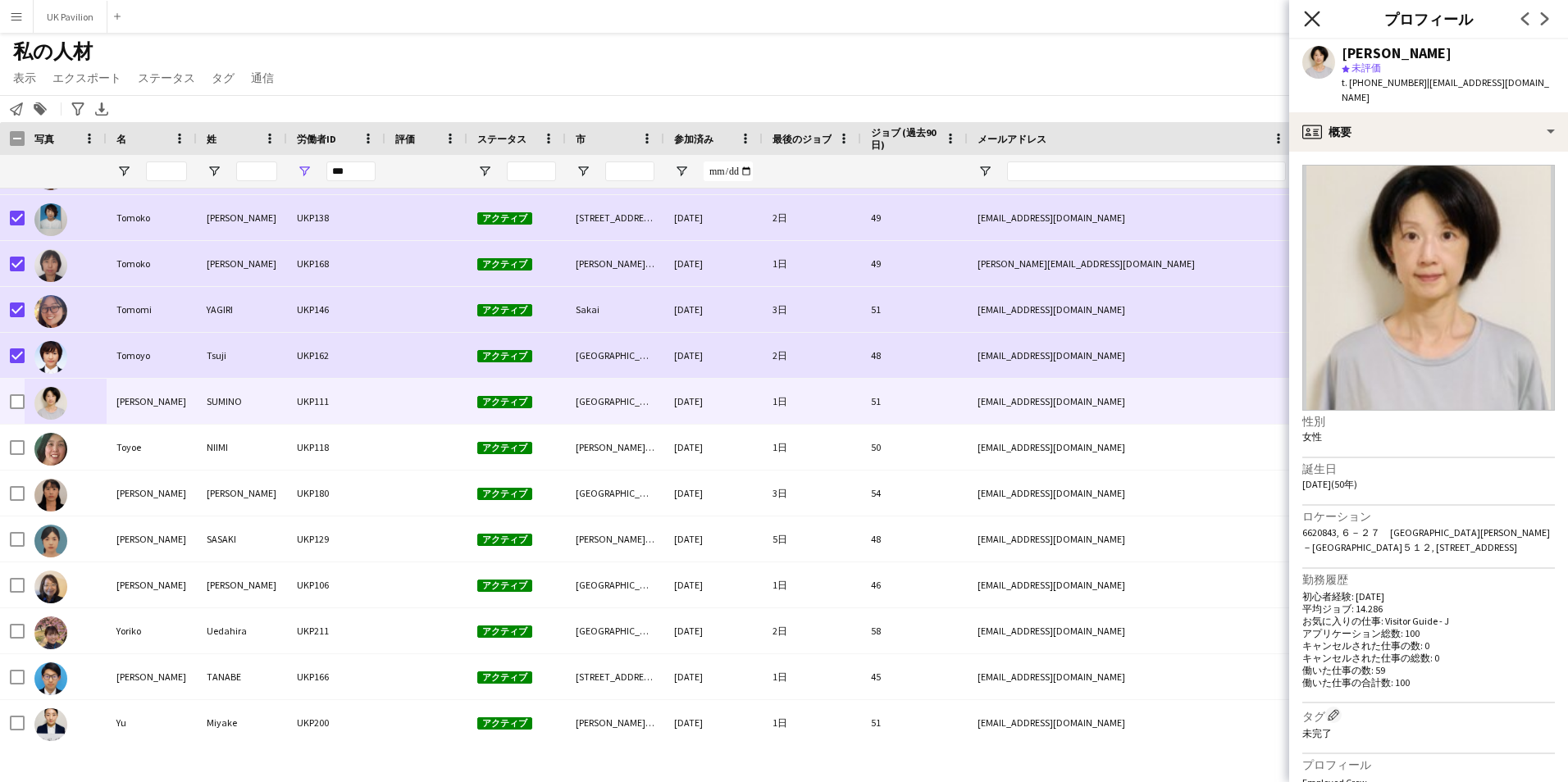
click at [1313, 20] on icon at bounding box center [1311, 18] width 16 height 16
